Goal: Find specific page/section: Find specific page/section

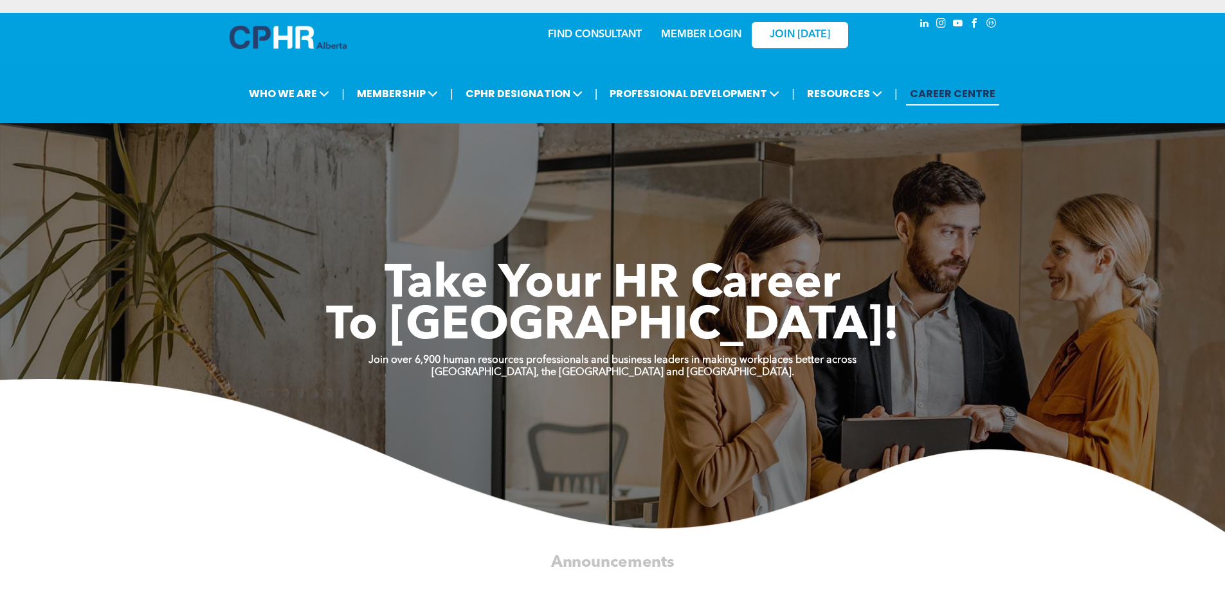
click at [599, 34] on link "FIND CONSULTANT" at bounding box center [595, 35] width 94 height 10
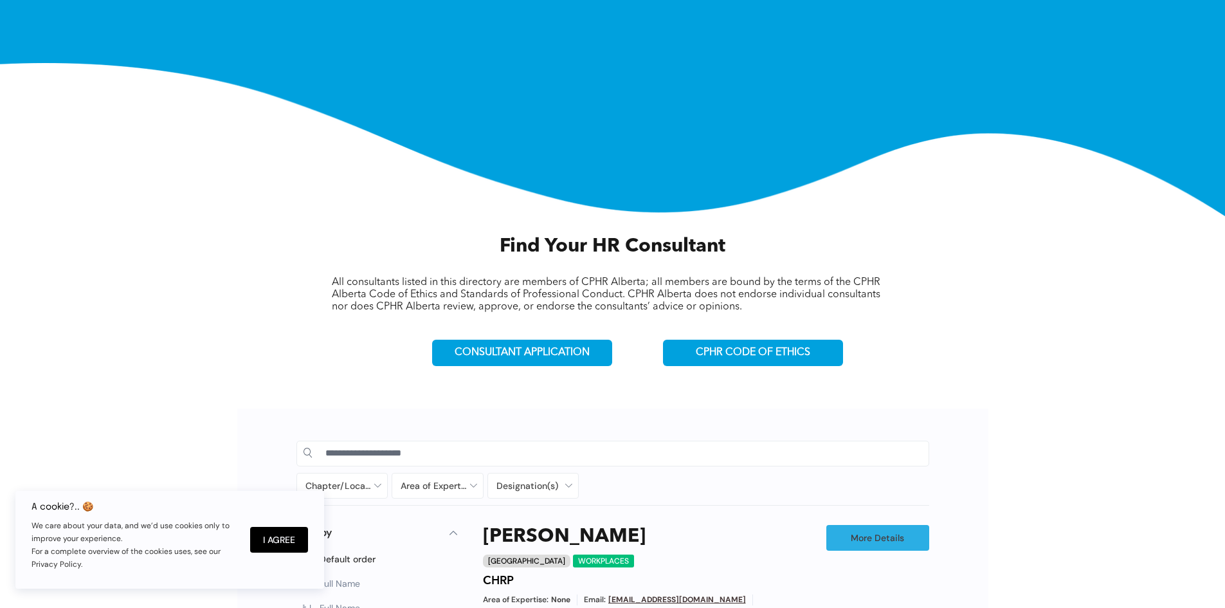
scroll to position [322, 0]
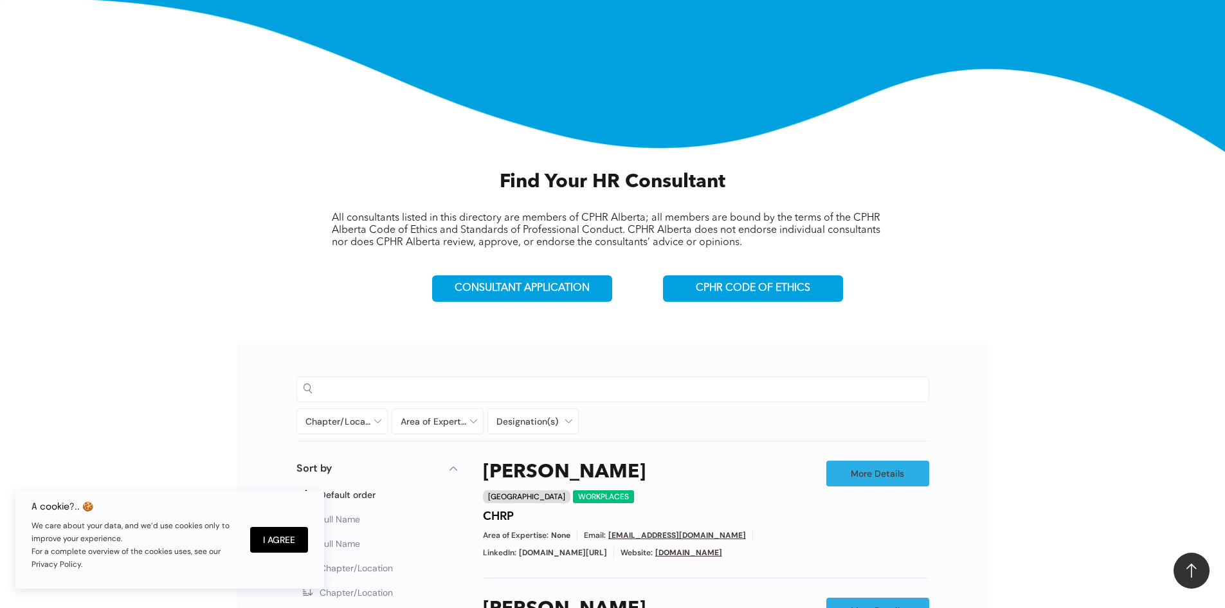
click at [507, 392] on input at bounding box center [623, 388] width 597 height 19
type input "**********"
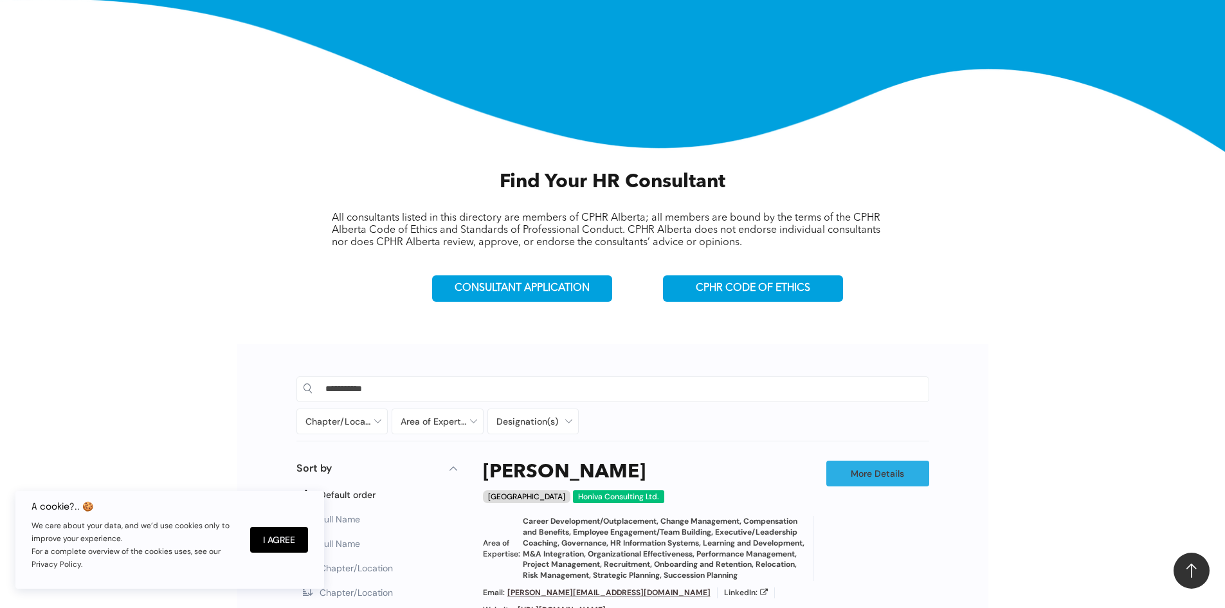
click at [558, 472] on h3 "[PERSON_NAME]" at bounding box center [564, 471] width 163 height 23
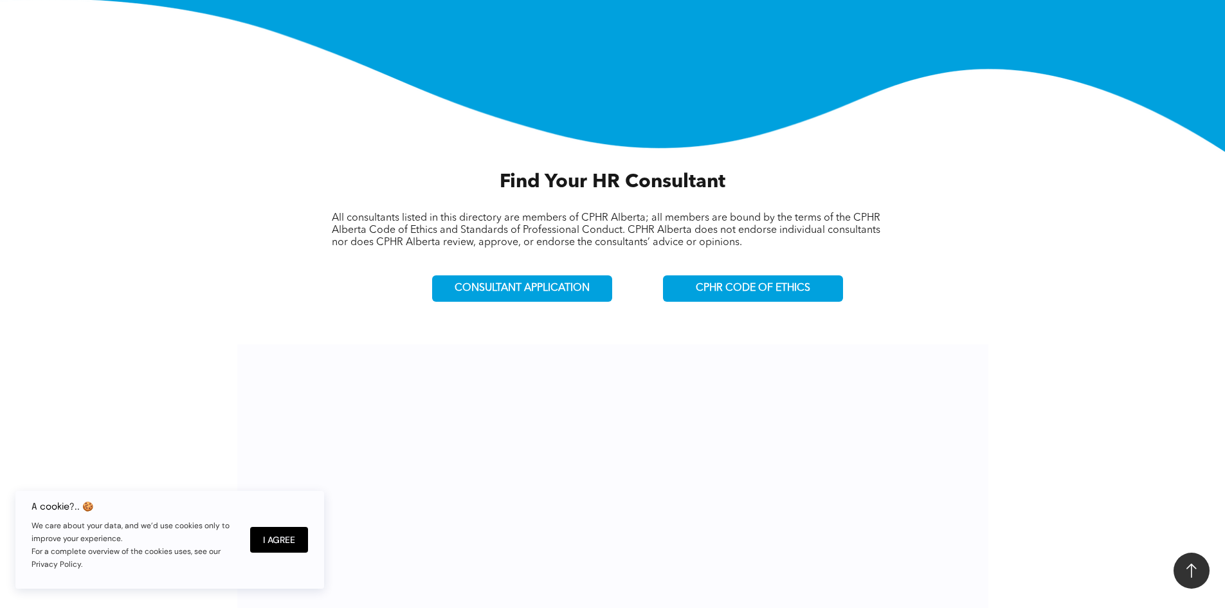
scroll to position [664, 0]
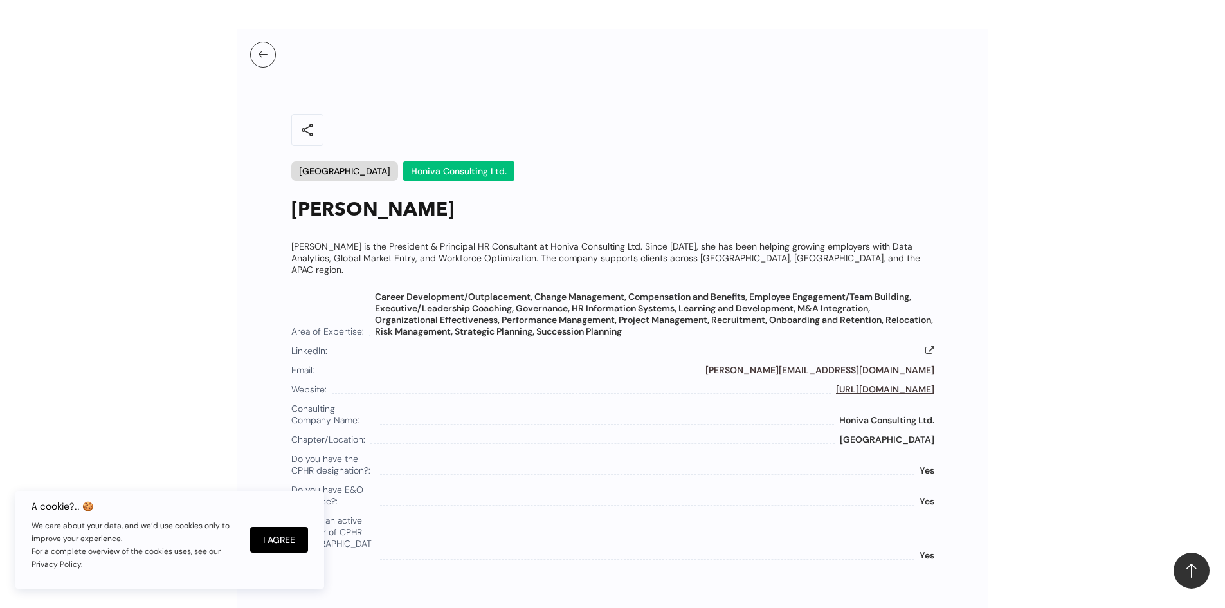
scroll to position [701, 0]
